Goal: Task Accomplishment & Management: Manage account settings

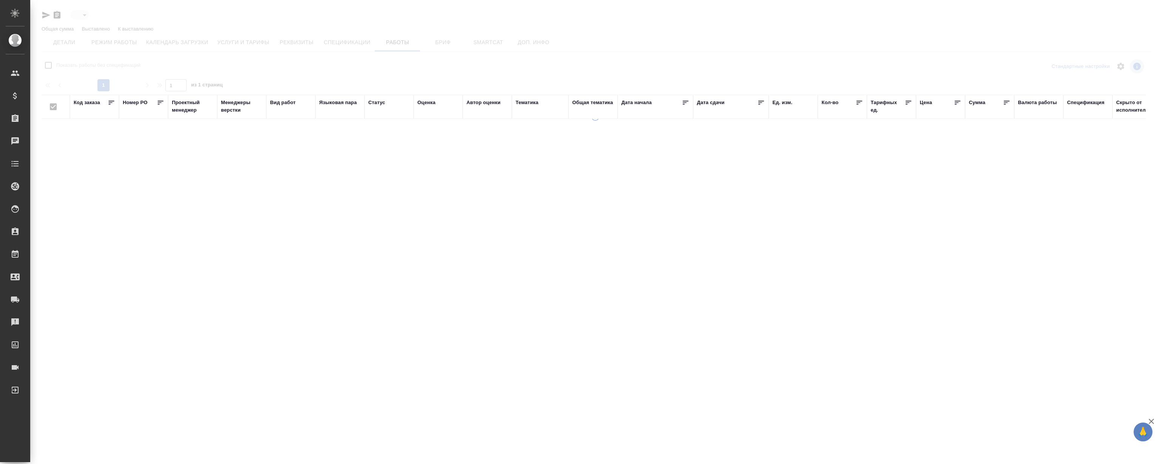
type input "active"
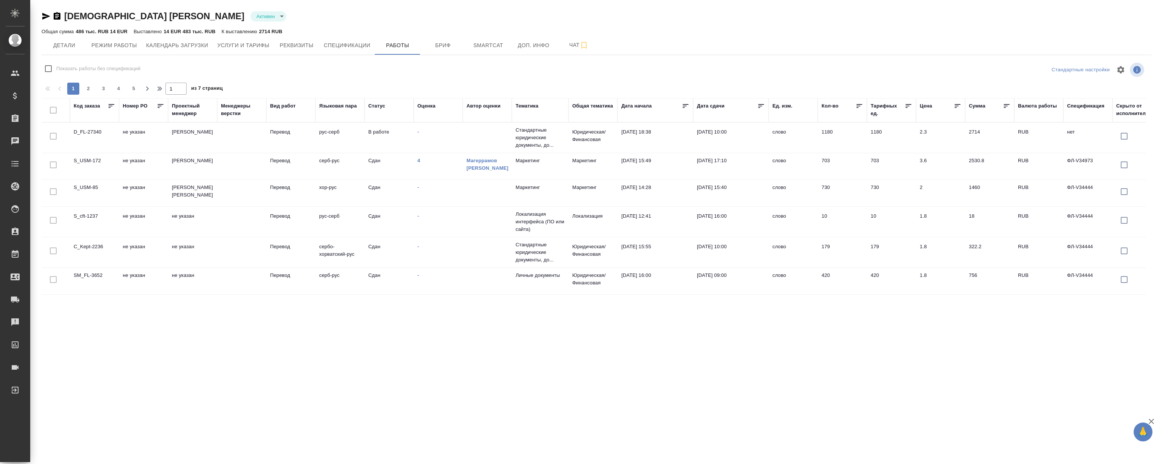
click at [664, 29] on div "Общая сумма 486 тыс. RUB 14 EUR Выставлено 14 EUR 483 тыс. RUB К выставлению 27…" at bounding box center [597, 31] width 1110 height 9
click at [89, 162] on td "S_USM-172" at bounding box center [94, 166] width 49 height 26
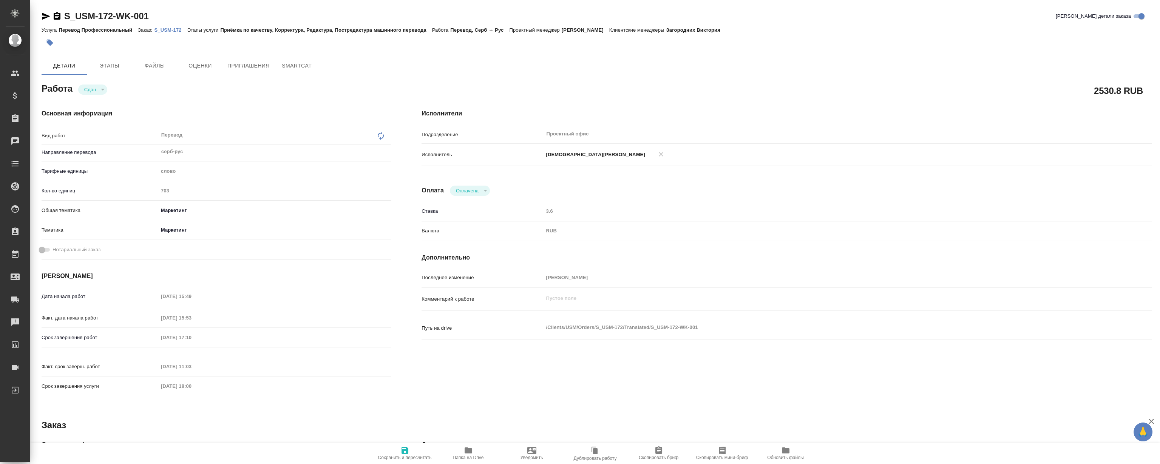
type textarea "x"
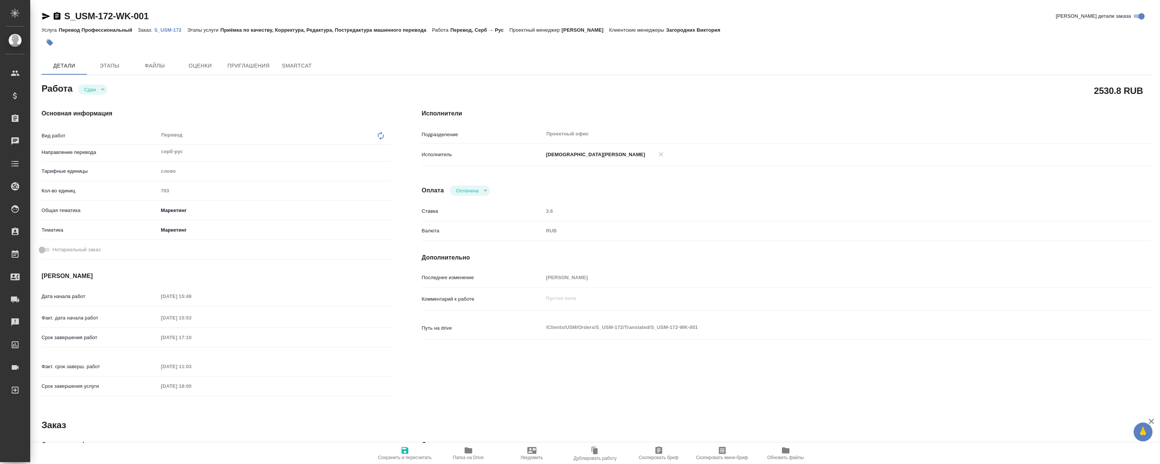
type textarea "x"
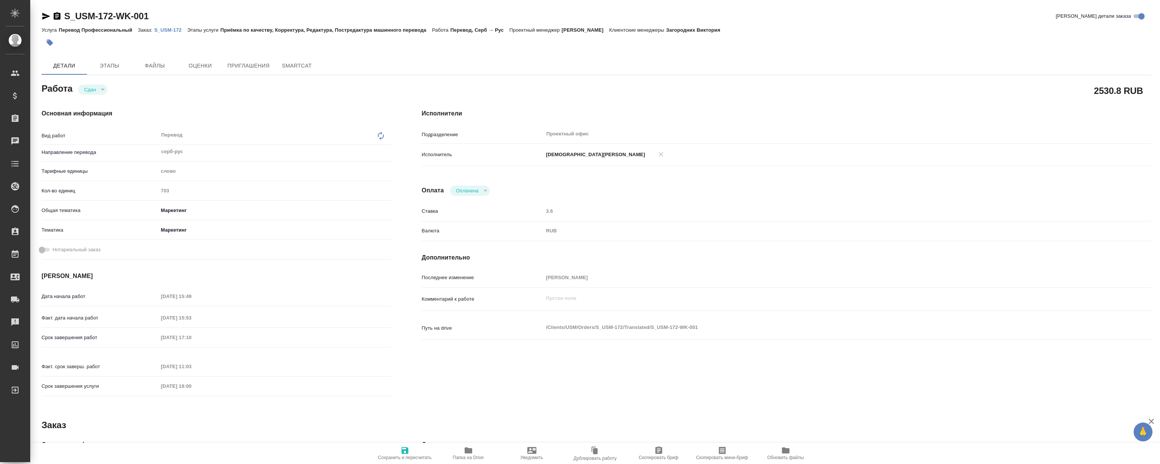
type textarea "x"
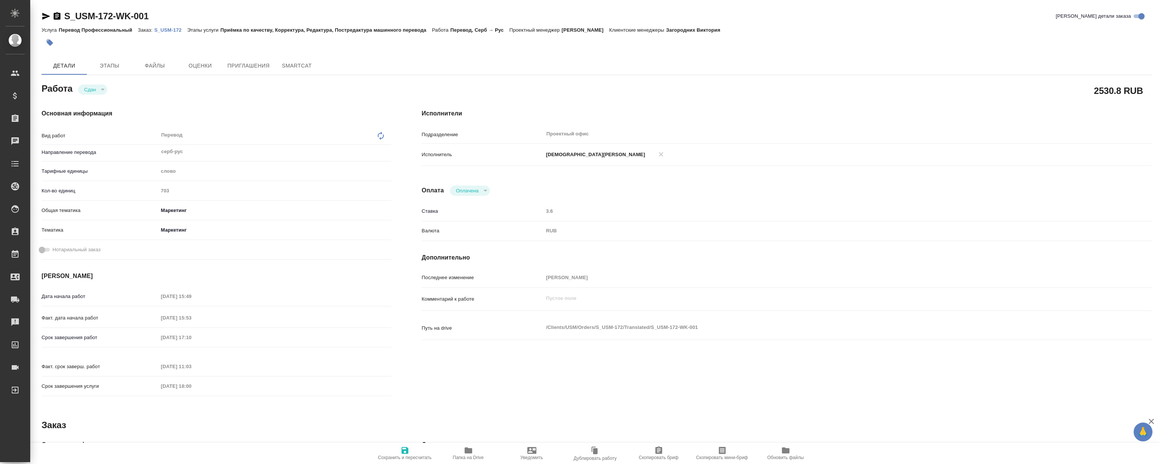
type textarea "x"
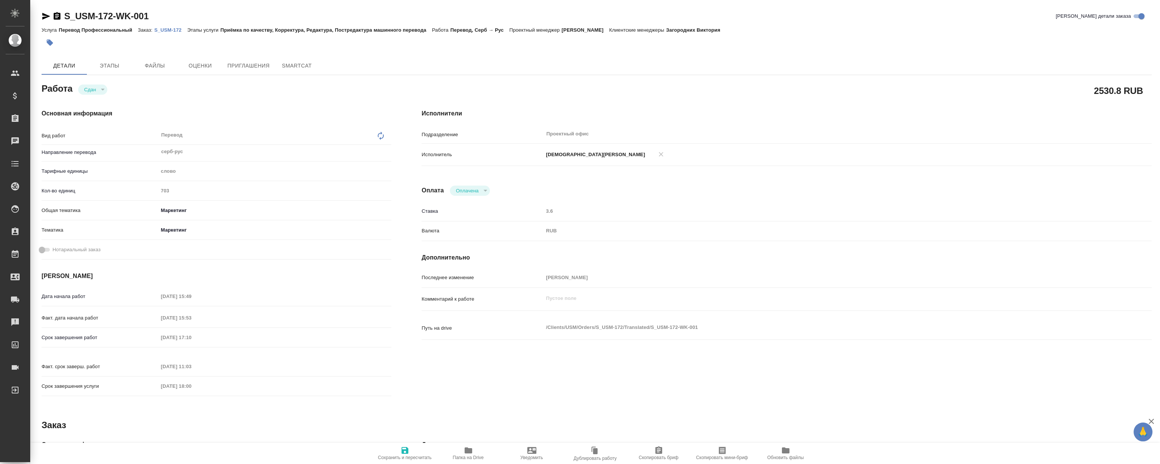
click at [167, 34] on div "Услуга Перевод Профессиональный Заказ: S_USM-172 Этапы услуги Приёмка по качест…" at bounding box center [597, 29] width 1110 height 9
click at [174, 25] on div "Услуга Перевод Профессиональный Заказ: S_USM-172 Этапы услуги Приёмка по качест…" at bounding box center [597, 29] width 1110 height 9
click at [172, 33] on div "Услуга Перевод Профессиональный Заказ: S_USM-172 Этапы услуги Приёмка по качест…" at bounding box center [597, 29] width 1110 height 9
type textarea "x"
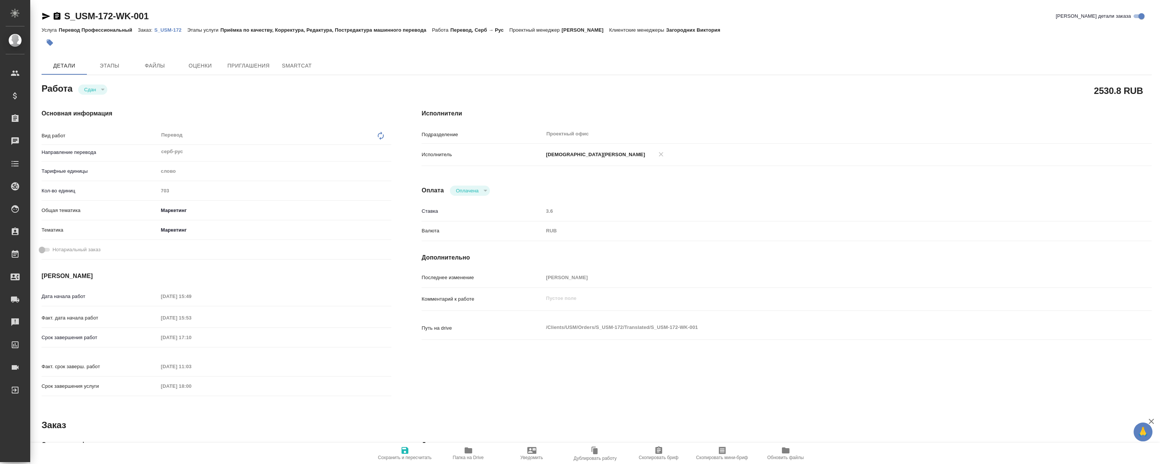
type textarea "x"
click at [176, 28] on p "S_USM-172" at bounding box center [170, 30] width 33 height 6
type textarea "x"
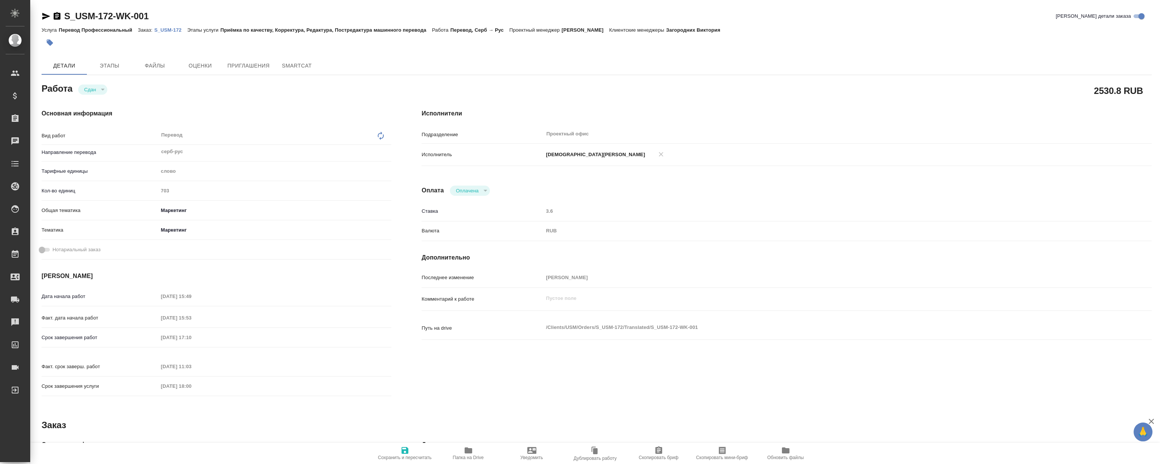
type textarea "x"
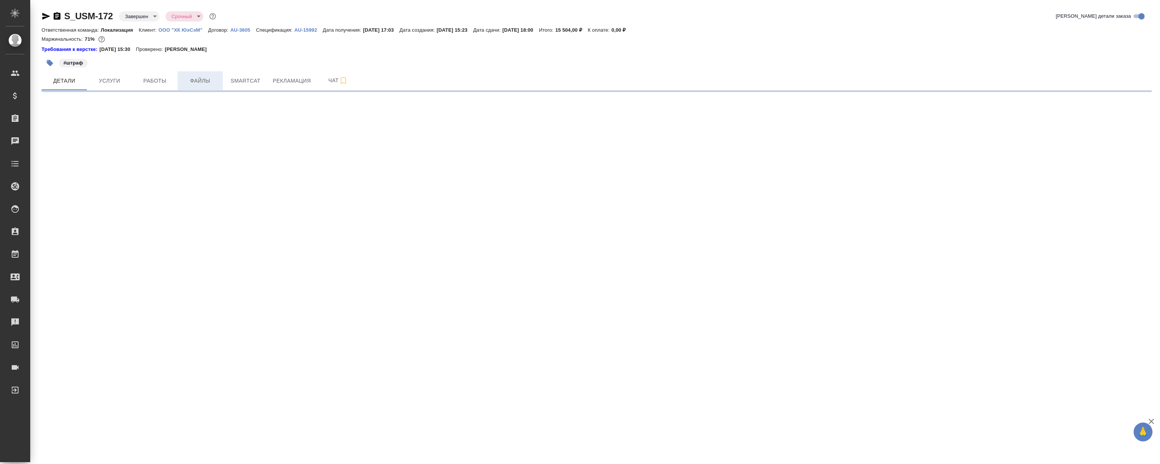
select select "RU"
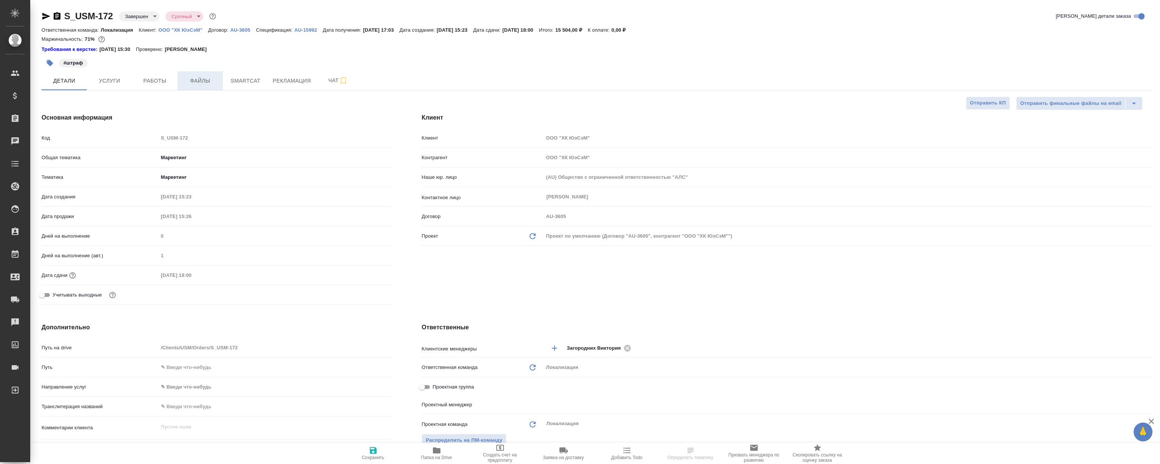
type textarea "x"
type input "[PERSON_NAME]"
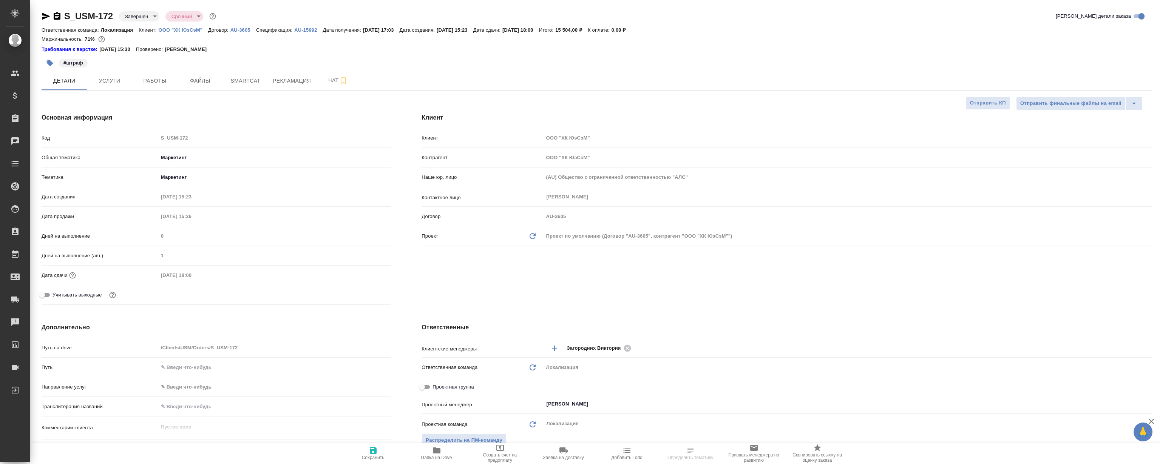
type textarea "x"
click at [289, 75] on button "Рекламация" at bounding box center [291, 80] width 47 height 19
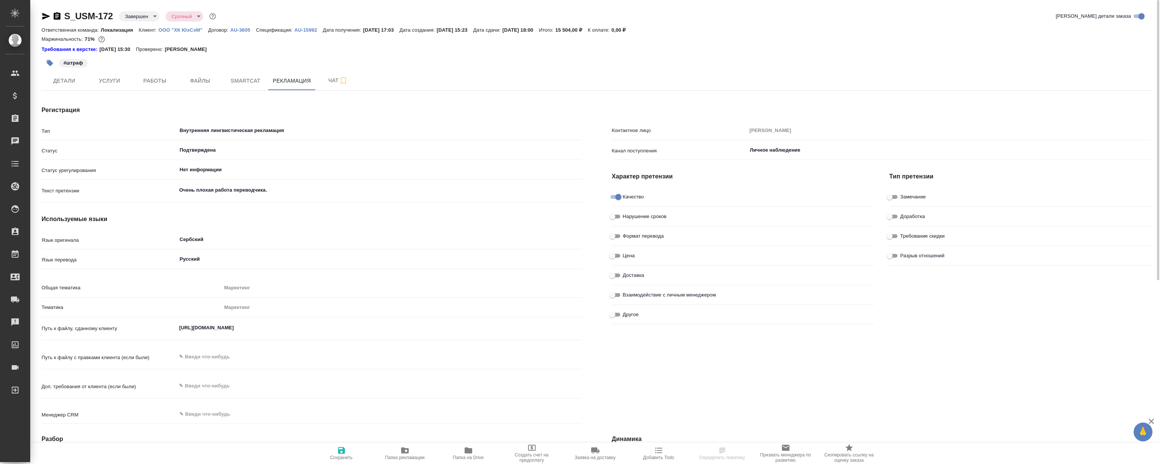
type textarea "x"
type input "Лингвистические причины"
type textarea "x"
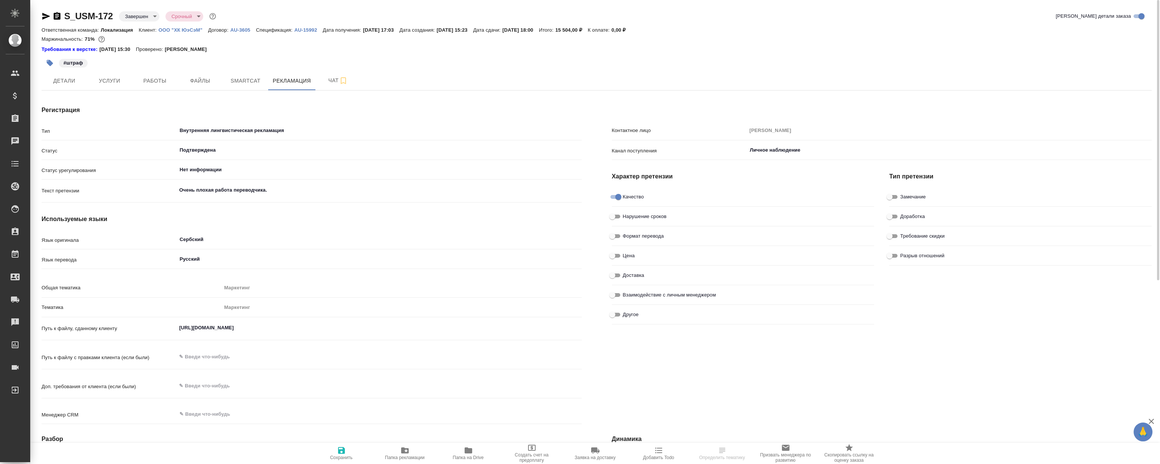
type textarea "x"
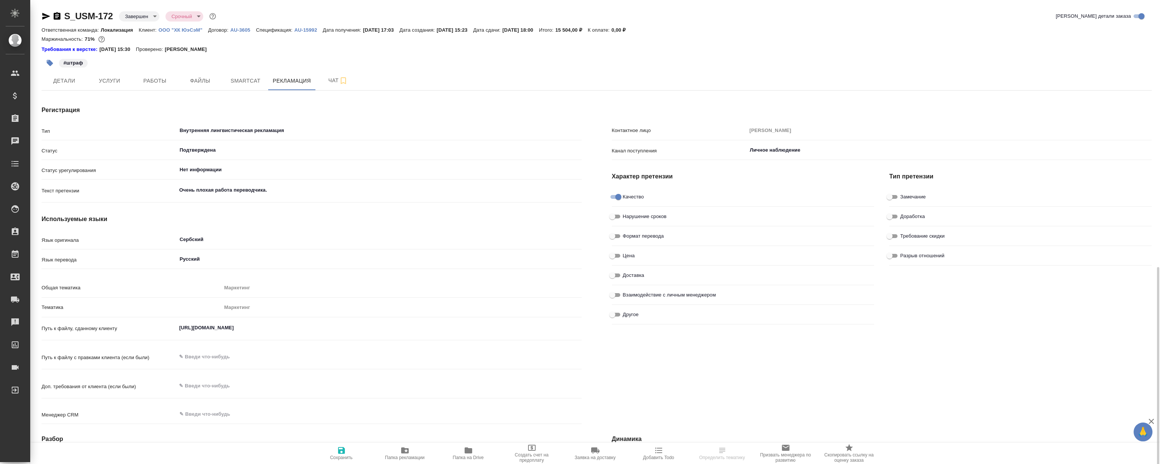
scroll to position [206, 0]
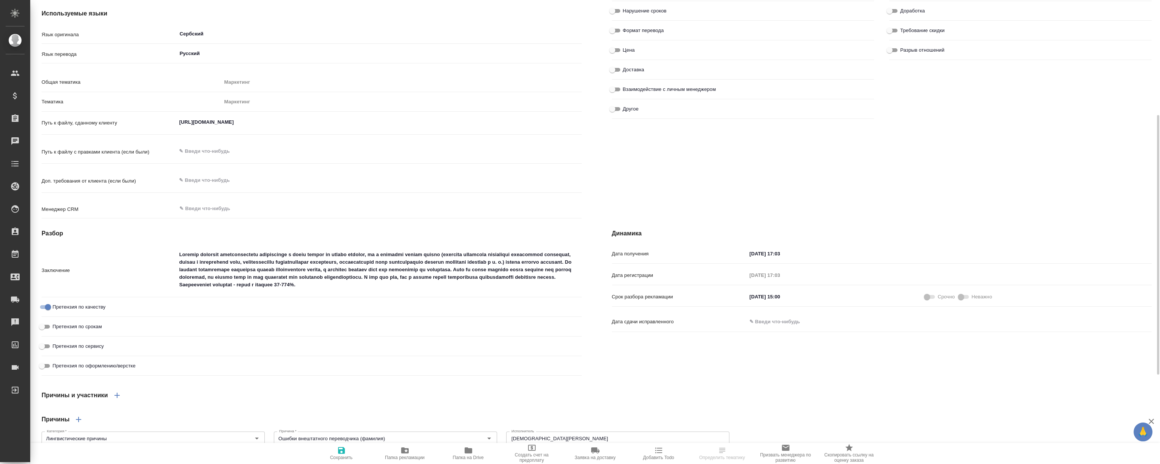
type textarea "x"
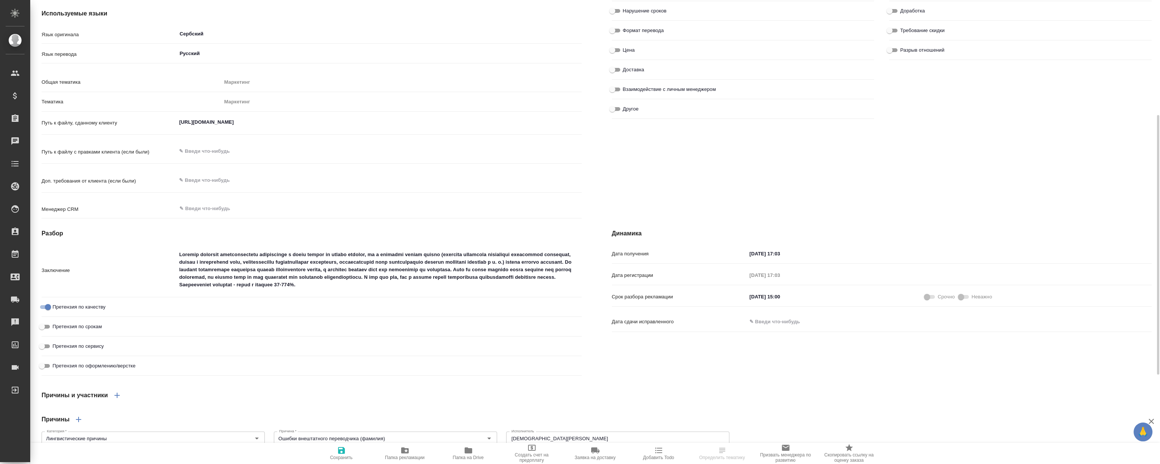
type textarea "x"
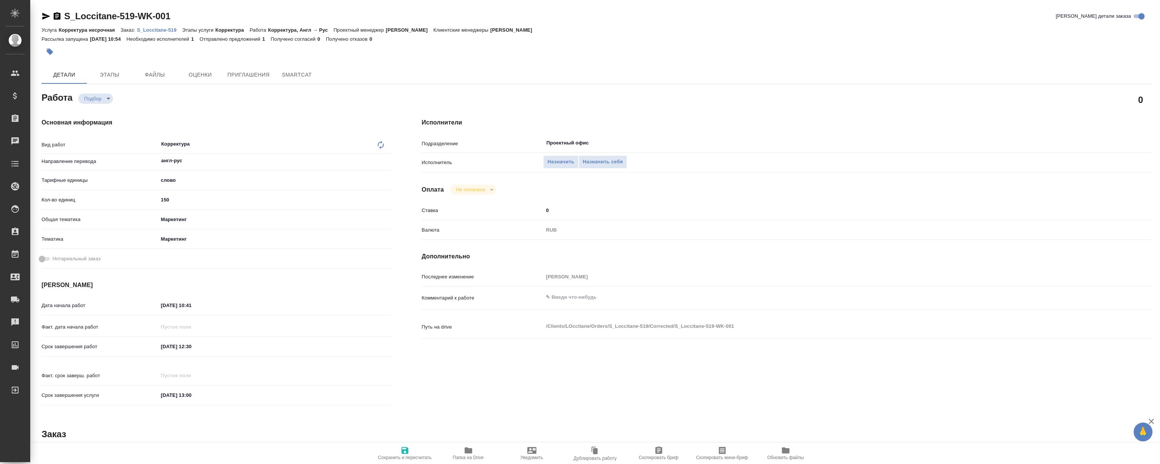
type textarea "x"
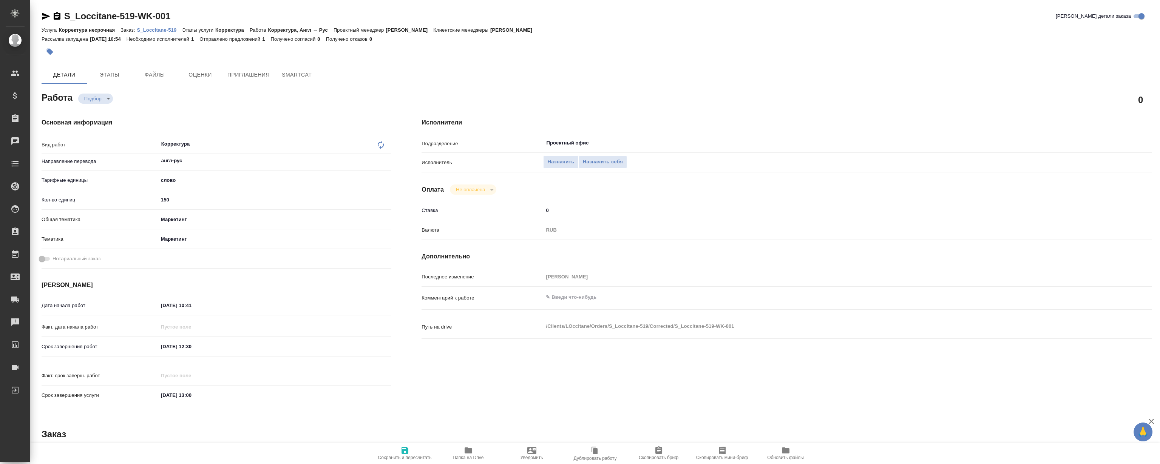
type textarea "x"
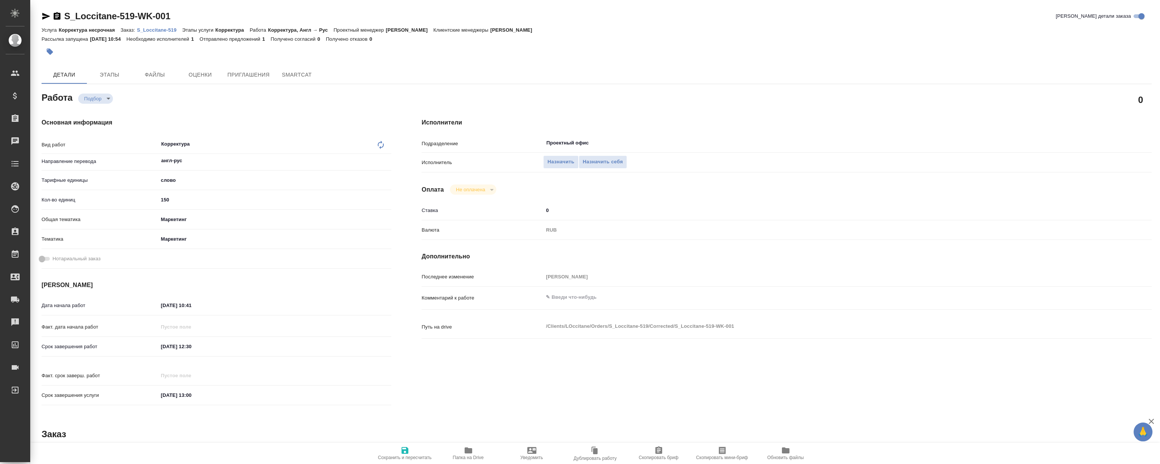
type textarea "x"
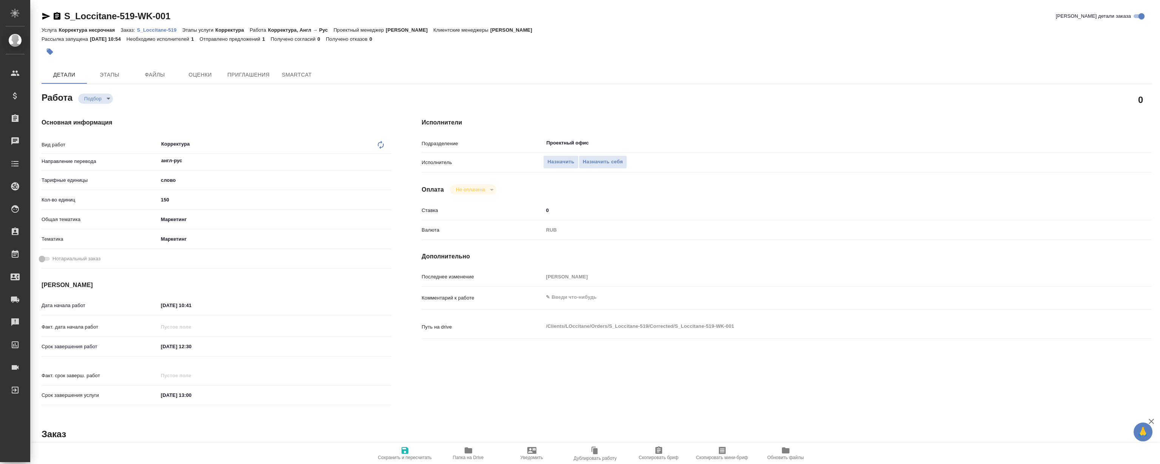
type textarea "x"
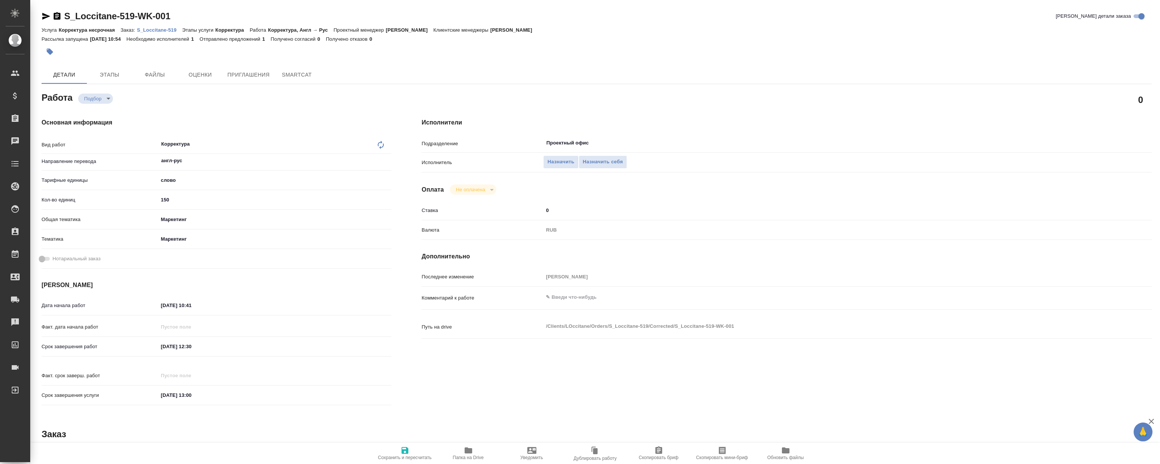
type textarea "x"
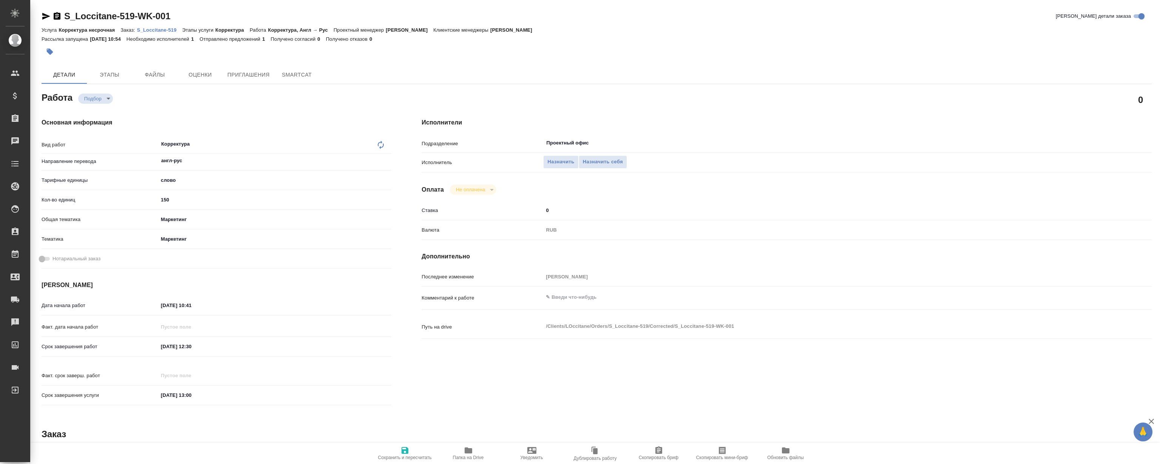
type textarea "x"
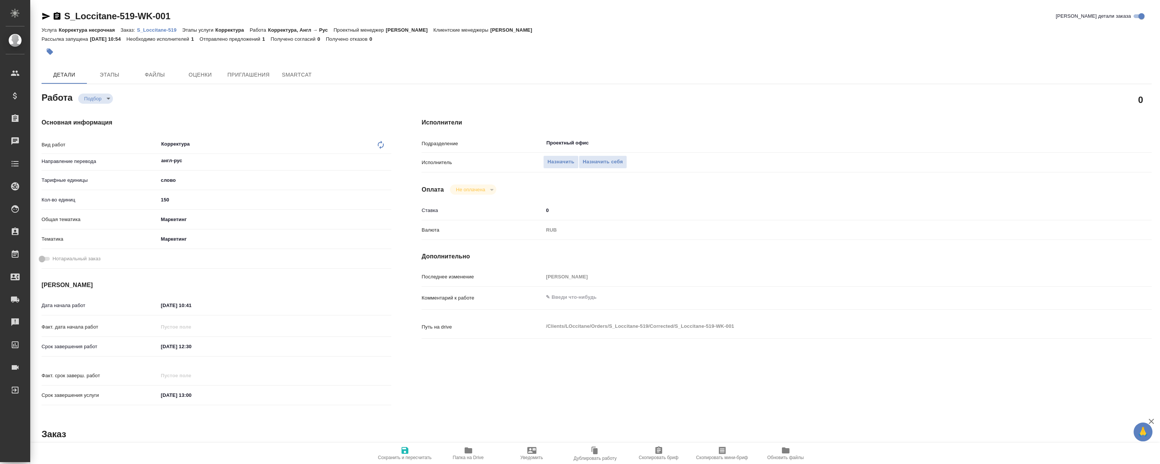
type textarea "x"
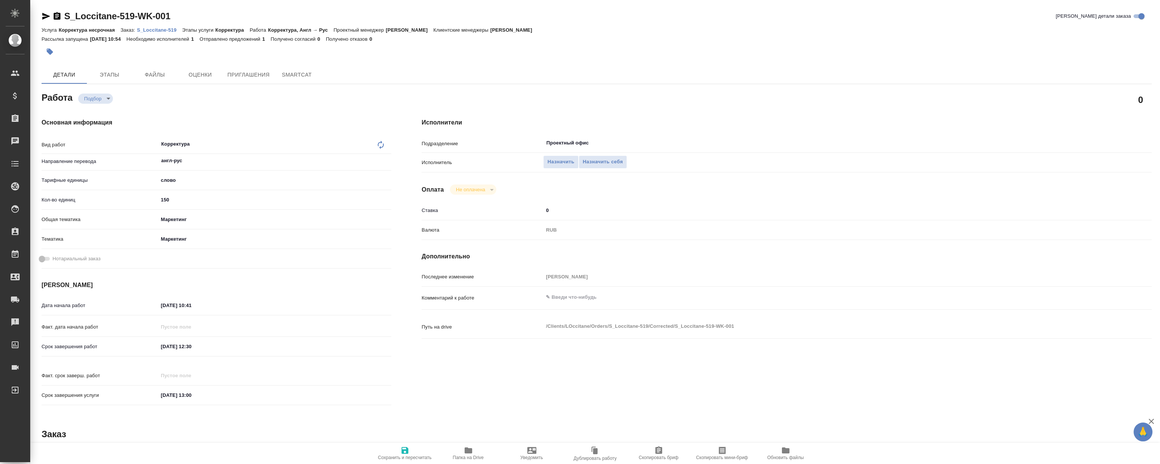
click at [171, 27] on p "S_Loccitane-519" at bounding box center [159, 30] width 45 height 6
type textarea "x"
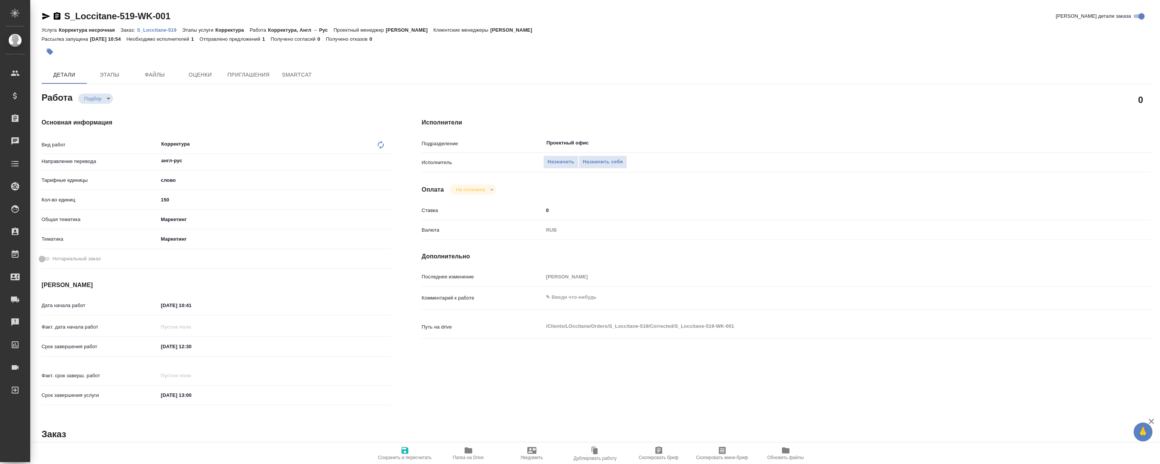
type textarea "x"
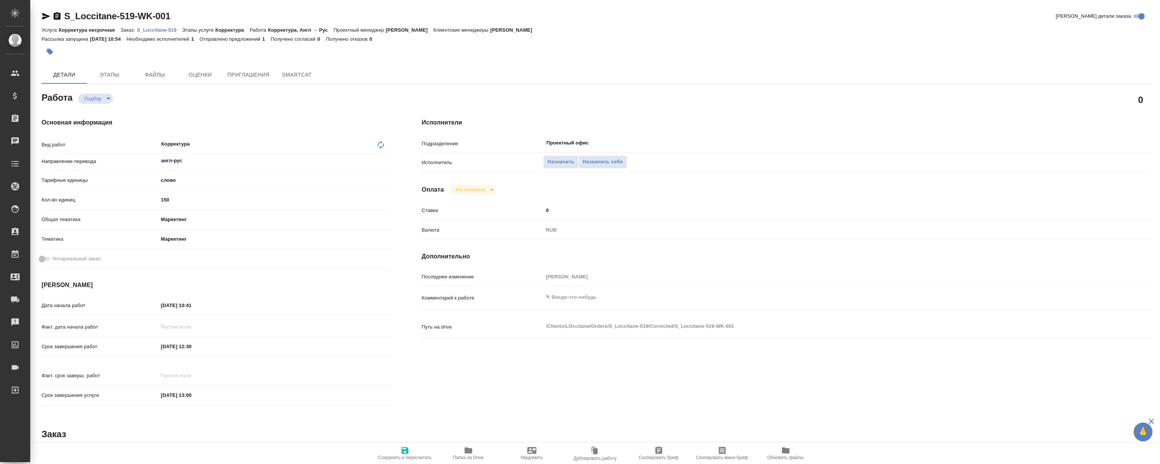
type textarea "x"
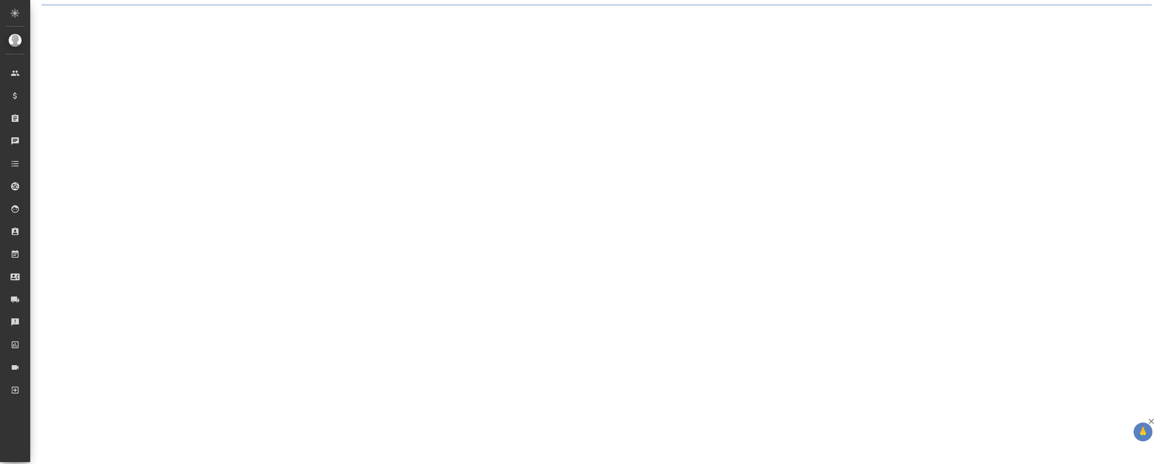
select select "RU"
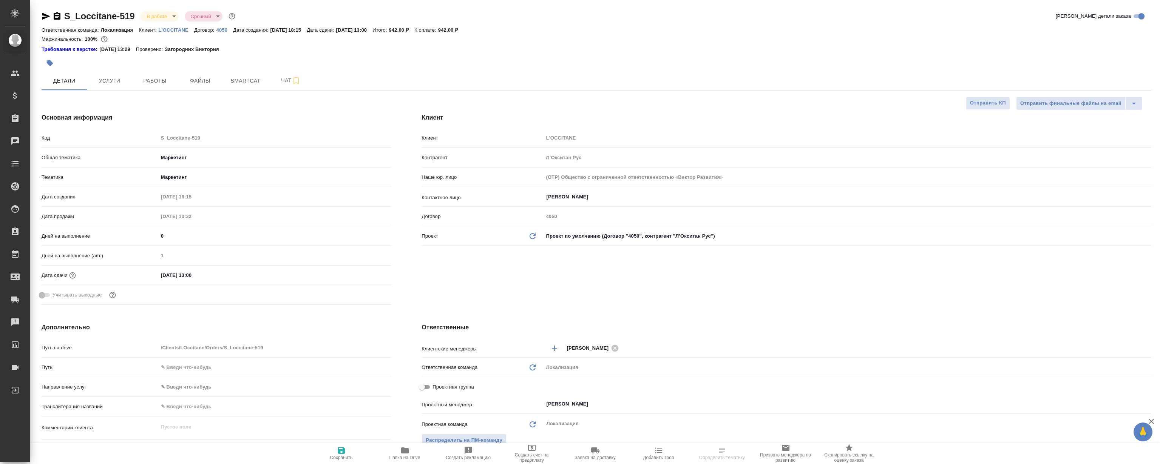
type textarea "x"
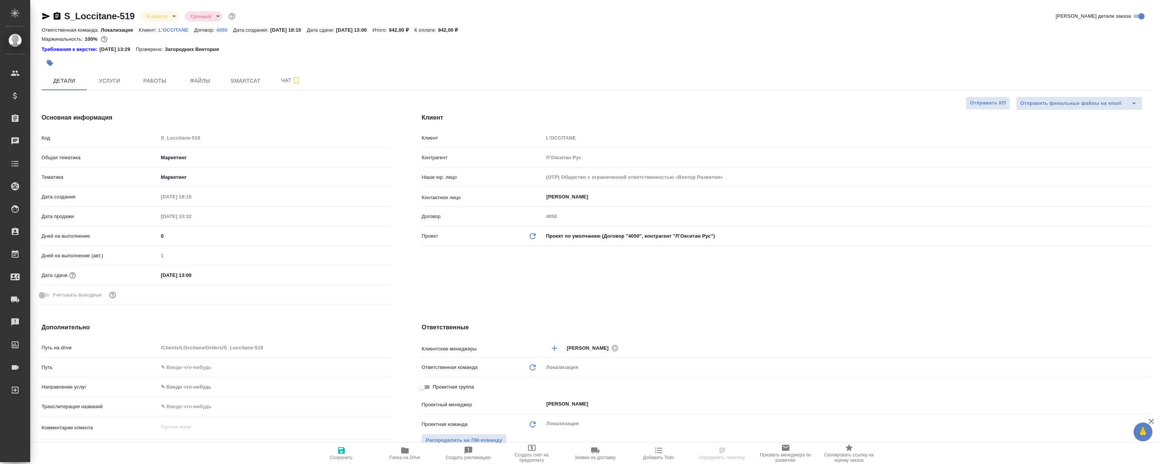
type textarea "x"
click at [207, 82] on span "Файлы" at bounding box center [200, 80] width 36 height 9
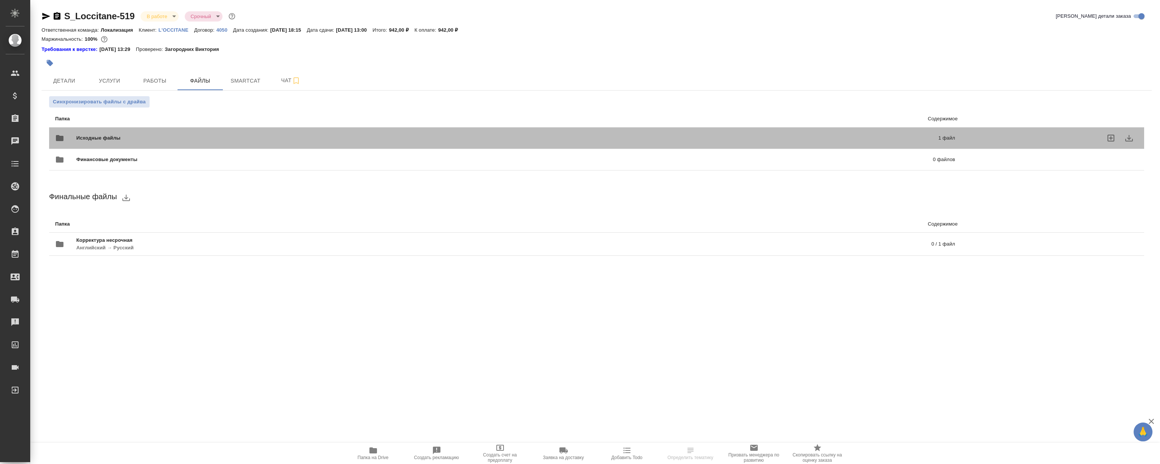
click at [294, 128] on div "Исходные файлы 1 файл" at bounding box center [505, 138] width 914 height 33
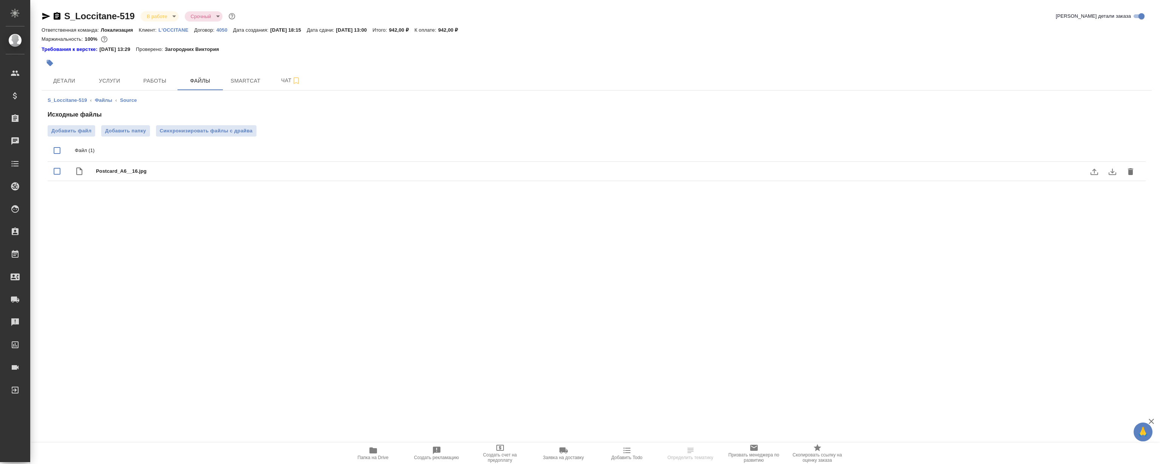
click at [1110, 170] on icon "download" at bounding box center [1111, 171] width 9 height 9
click at [376, 456] on span "Папка на Drive" at bounding box center [373, 457] width 31 height 5
click at [156, 83] on span "Работы" at bounding box center [155, 80] width 36 height 9
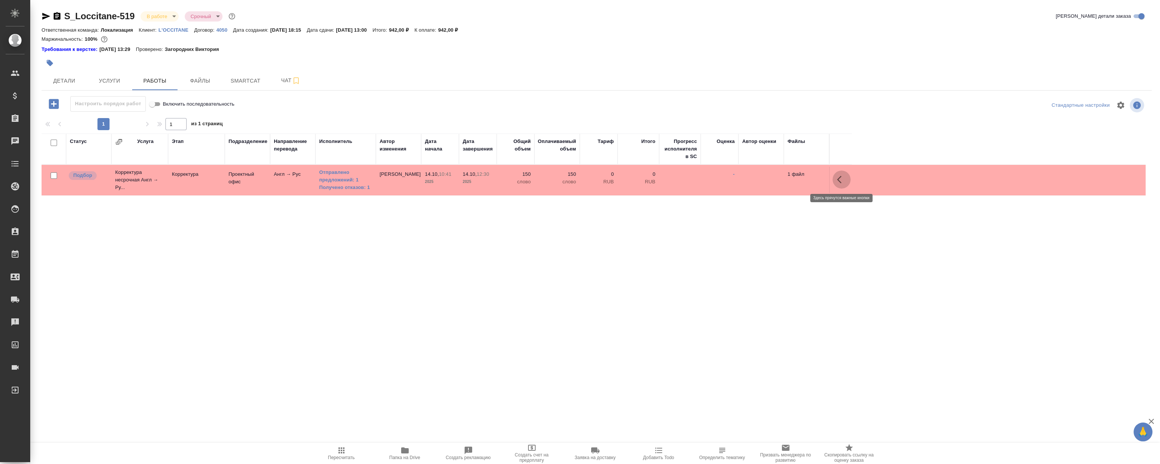
click at [839, 179] on icon "button" at bounding box center [841, 179] width 9 height 9
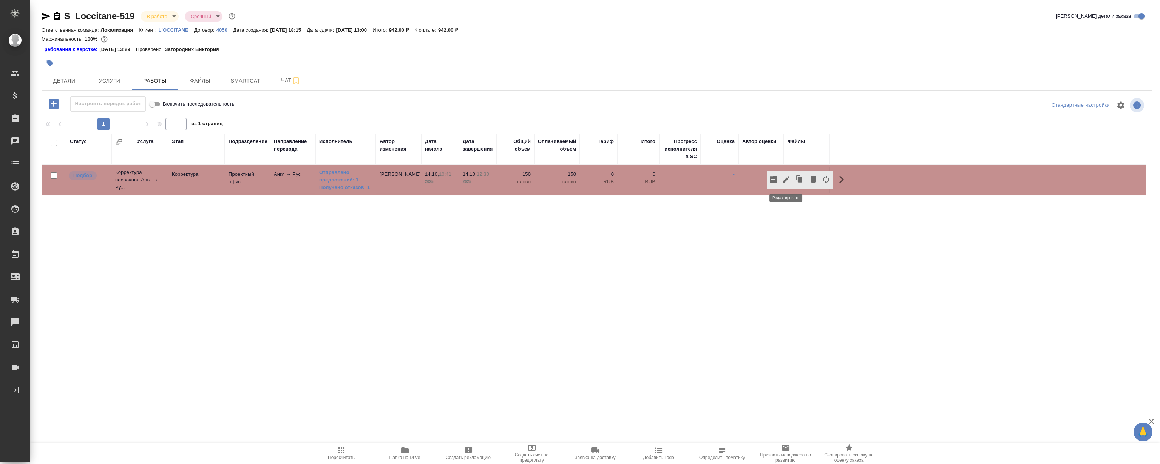
click at [782, 179] on icon "button" at bounding box center [785, 179] width 9 height 9
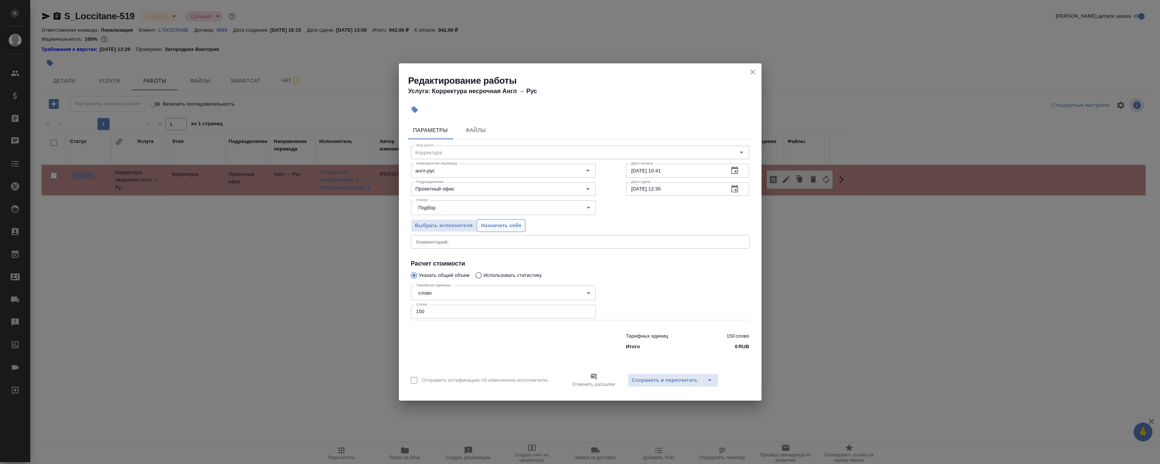
click at [511, 225] on span "Назначить себя" at bounding box center [501, 226] width 40 height 9
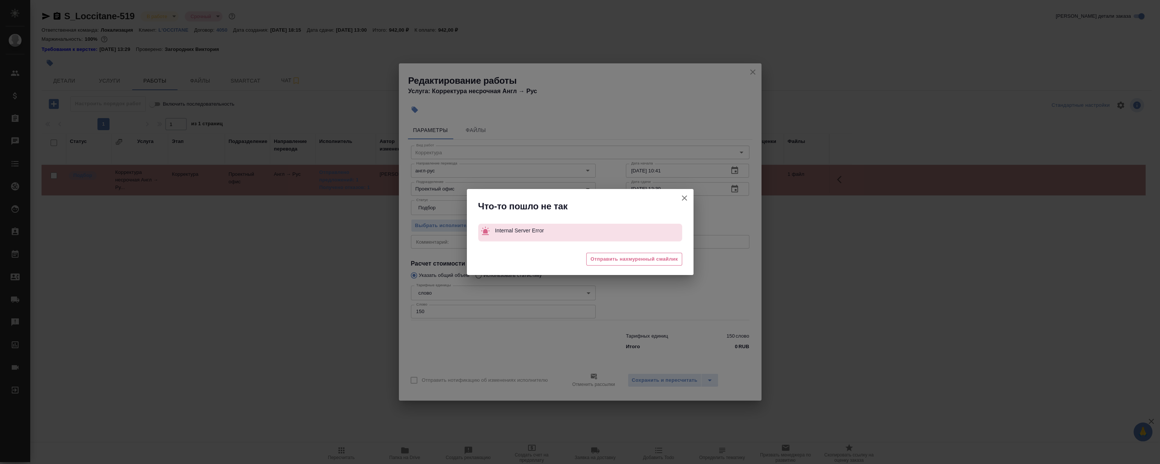
click at [685, 194] on icon "button" at bounding box center [684, 198] width 9 height 9
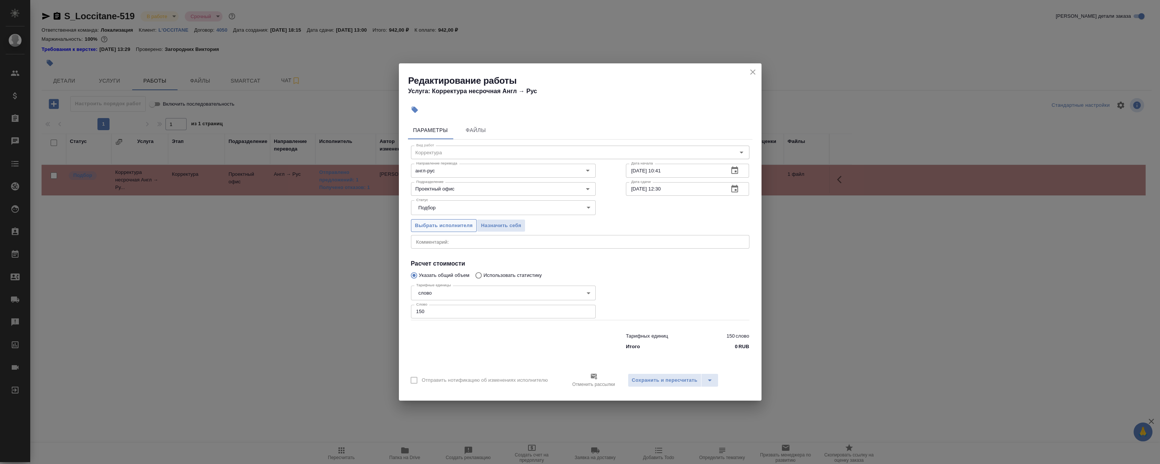
click at [431, 227] on span "Выбрать исполнителя" at bounding box center [444, 226] width 58 height 9
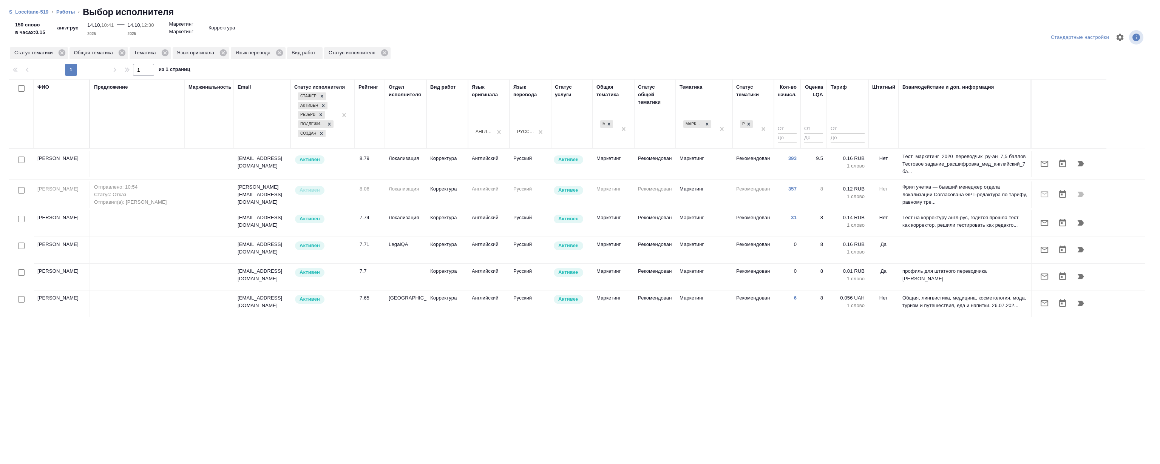
click at [54, 133] on input "text" at bounding box center [61, 134] width 48 height 9
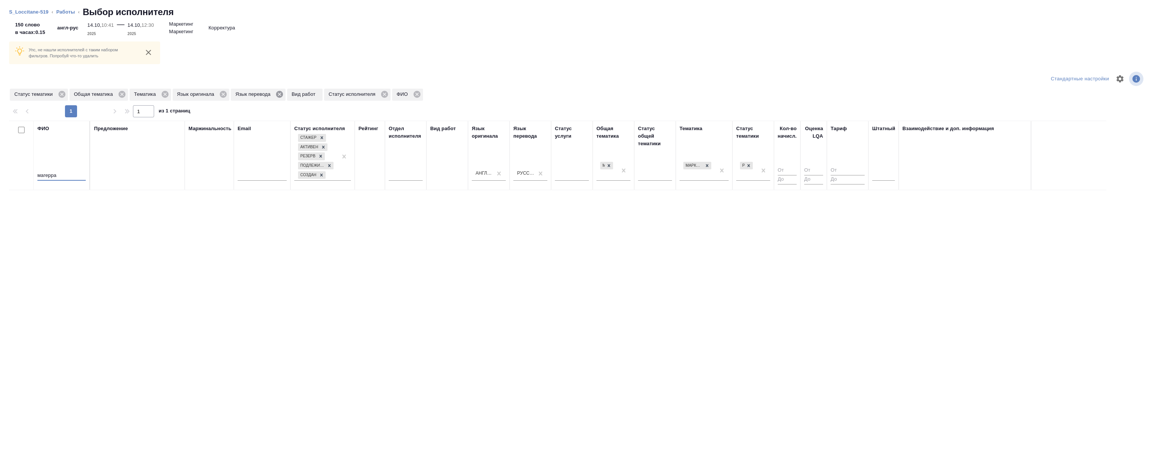
type input "магерра"
click at [279, 94] on icon at bounding box center [279, 94] width 8 height 8
click at [222, 94] on icon at bounding box center [223, 94] width 7 height 7
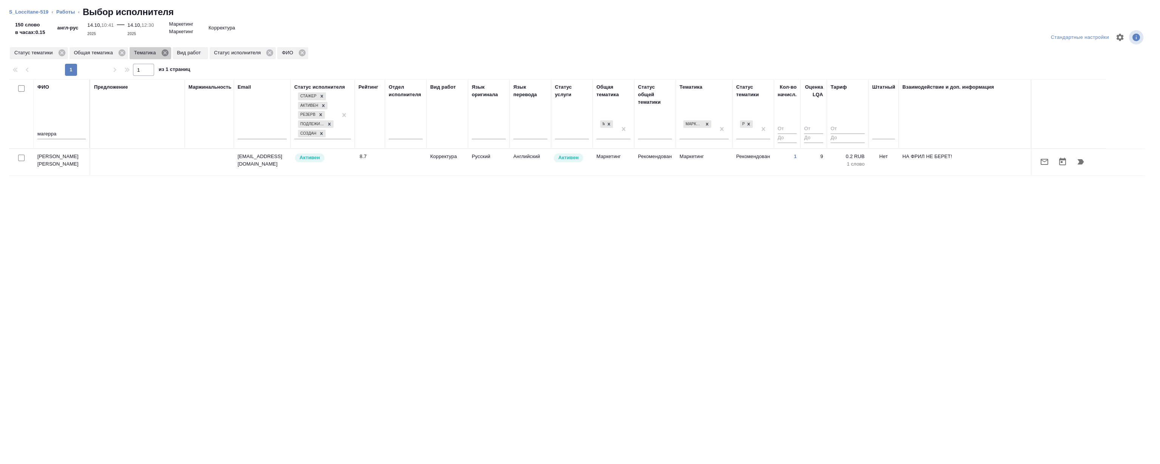
click at [161, 50] on icon at bounding box center [165, 53] width 8 height 8
click at [121, 54] on icon at bounding box center [122, 52] width 7 height 7
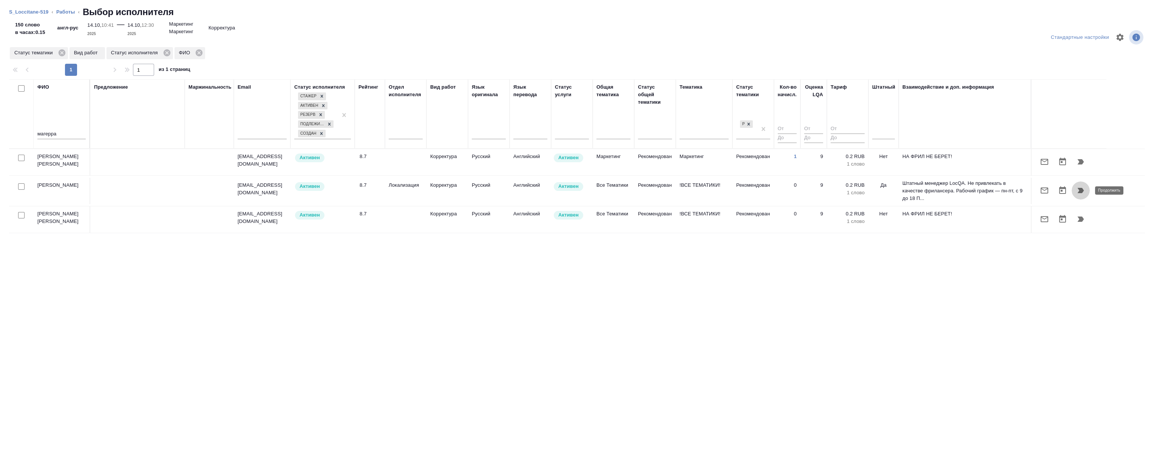
click at [1083, 188] on icon "button" at bounding box center [1080, 190] width 9 height 9
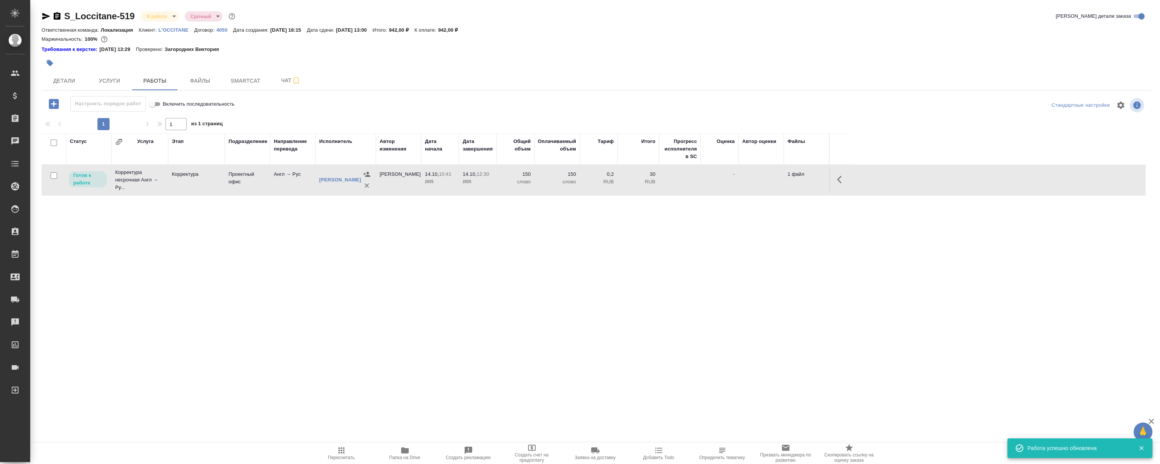
click at [837, 182] on button "button" at bounding box center [841, 180] width 18 height 18
click at [786, 177] on icon "button" at bounding box center [785, 179] width 9 height 9
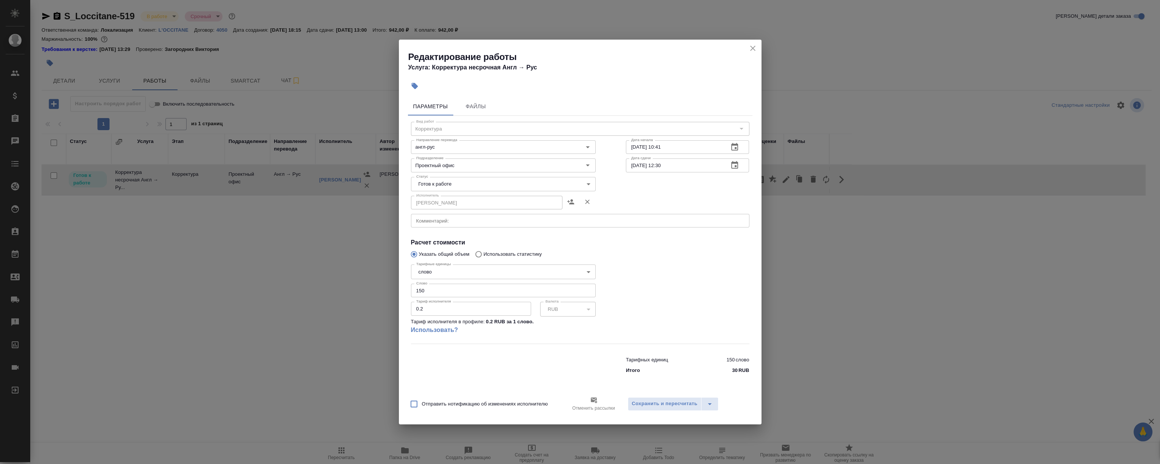
click at [478, 184] on body "🙏 .cls-1 fill:#fff; AWATERA [PERSON_NAME] Клиенты Спецификации Заказы 0 Чаты To…" at bounding box center [580, 232] width 1160 height 464
click at [426, 224] on button "Сдан" at bounding box center [424, 223] width 16 height 8
type input "closed"
click at [678, 405] on span "Сохранить и пересчитать" at bounding box center [665, 404] width 66 height 9
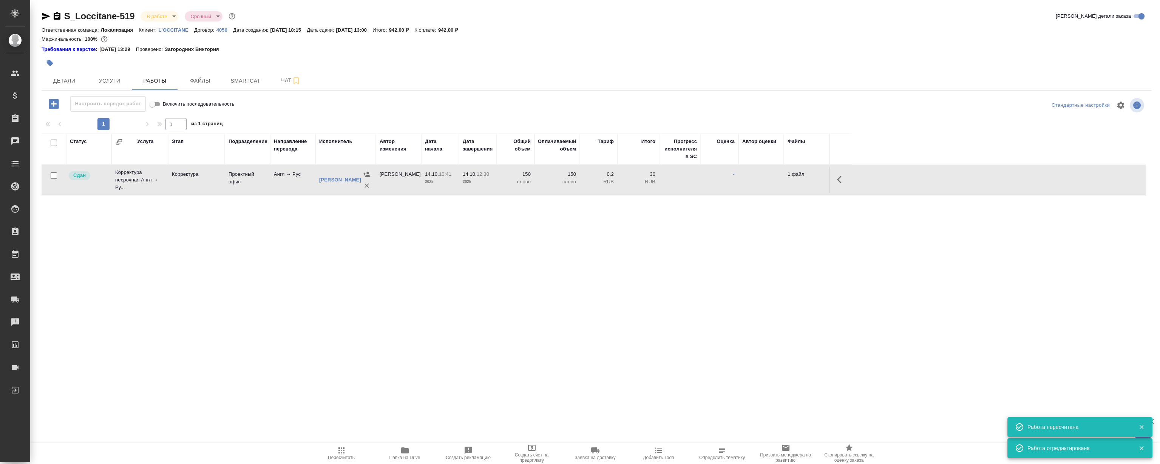
drag, startPoint x: 282, startPoint y: 254, endPoint x: 286, endPoint y: 257, distance: 4.3
click at [286, 257] on div "Статус Услуга Этап Подразделение Направление перевода Исполнитель Автор изменен…" at bounding box center [594, 219] width 1104 height 170
click at [274, 267] on div "Статус Услуга Этап Подразделение Направление перевода Исполнитель Автор изменен…" at bounding box center [594, 219] width 1104 height 170
click at [301, 251] on div "Статус Услуга Этап Подразделение Направление перевода Исполнитель Автор изменен…" at bounding box center [594, 219] width 1104 height 170
click at [248, 257] on div "Статус Услуга Этап Подразделение Направление перевода Исполнитель Автор изменен…" at bounding box center [594, 219] width 1104 height 170
